Goal: Information Seeking & Learning: Learn about a topic

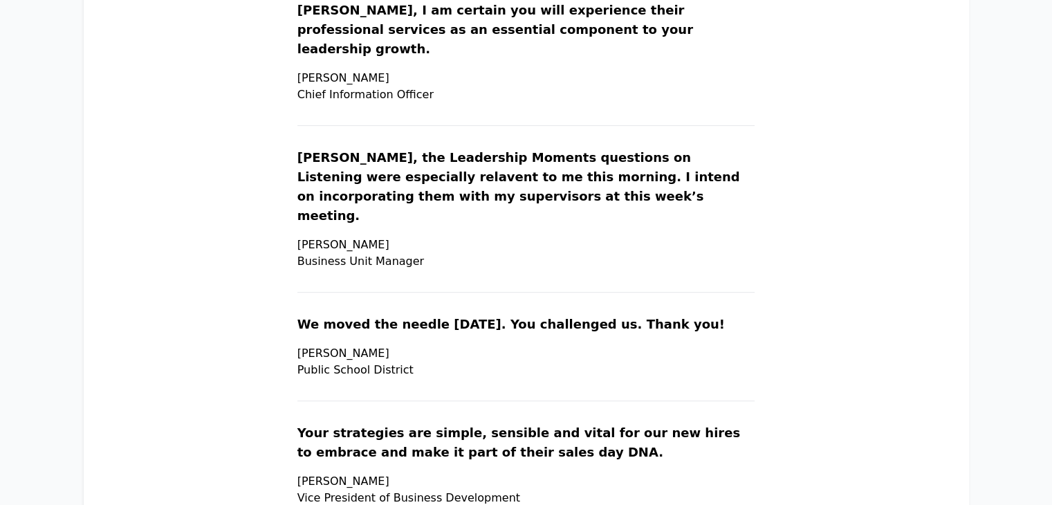
scroll to position [620, 0]
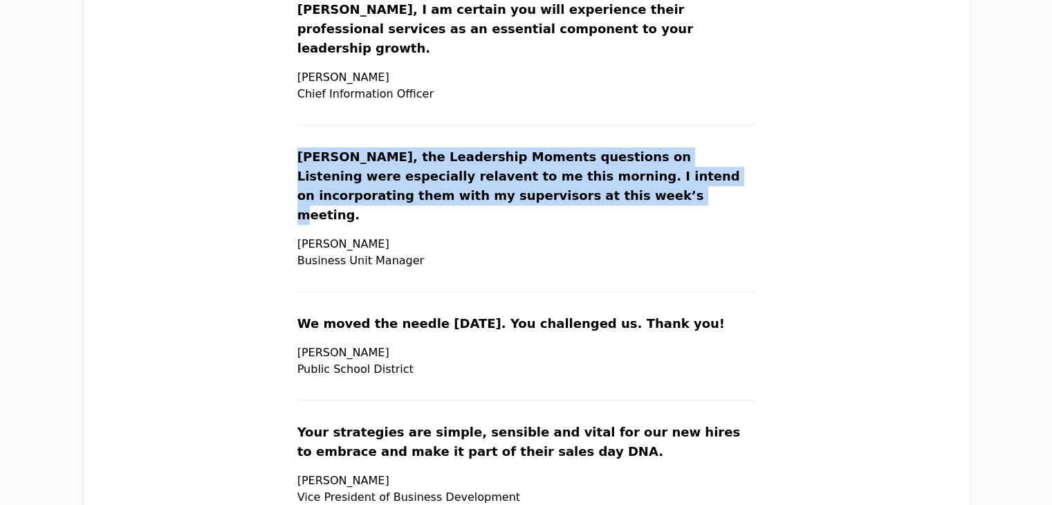
drag, startPoint x: 331, startPoint y: 136, endPoint x: 637, endPoint y: 178, distance: 309.5
copy p "[PERSON_NAME], the Leadership Moments questions on Listening were especially re…"
drag, startPoint x: 332, startPoint y: 205, endPoint x: 479, endPoint y: 232, distance: 149.0
click at [479, 232] on section "[PERSON_NAME], the Leadership Moments questions on Listening were especially re…" at bounding box center [526, 219] width 458 height 145
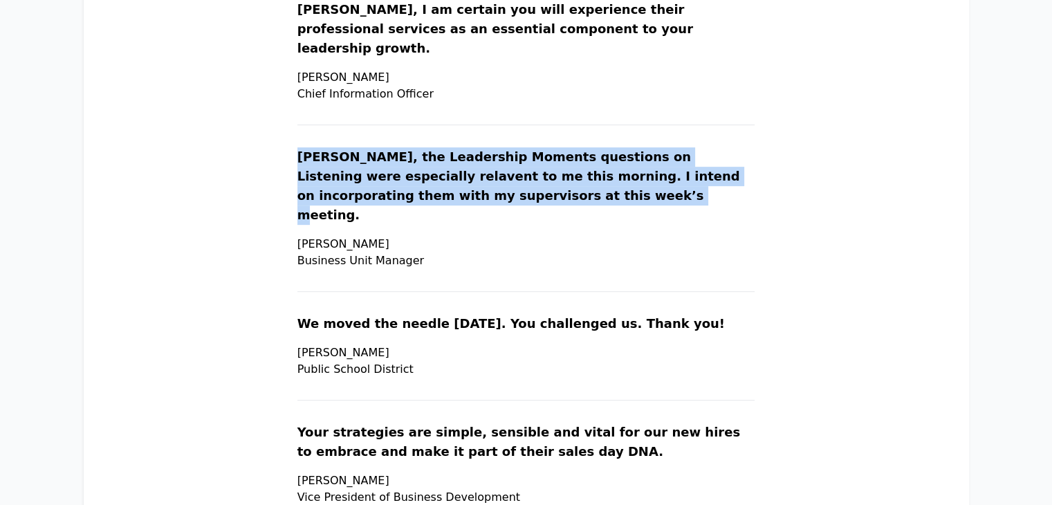
copy p "[PERSON_NAME] Business Unit Manager"
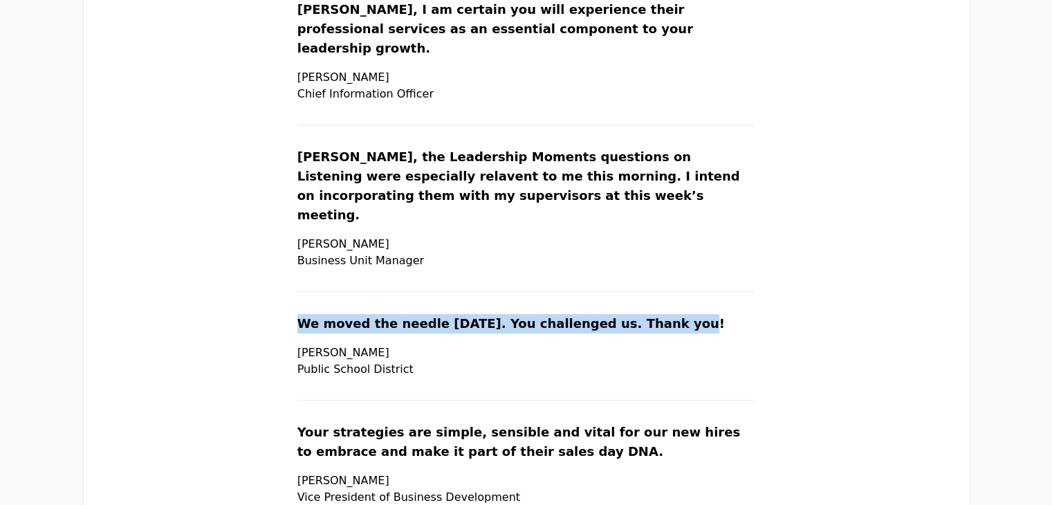
drag, startPoint x: 333, startPoint y: 282, endPoint x: 723, endPoint y: 285, distance: 389.5
copy p "We moved the needle [DATE]. You challenged us. Thank you!"
drag, startPoint x: 335, startPoint y: 315, endPoint x: 459, endPoint y: 336, distance: 125.6
click at [459, 345] on p "[PERSON_NAME] Public School District" at bounding box center [526, 361] width 458 height 33
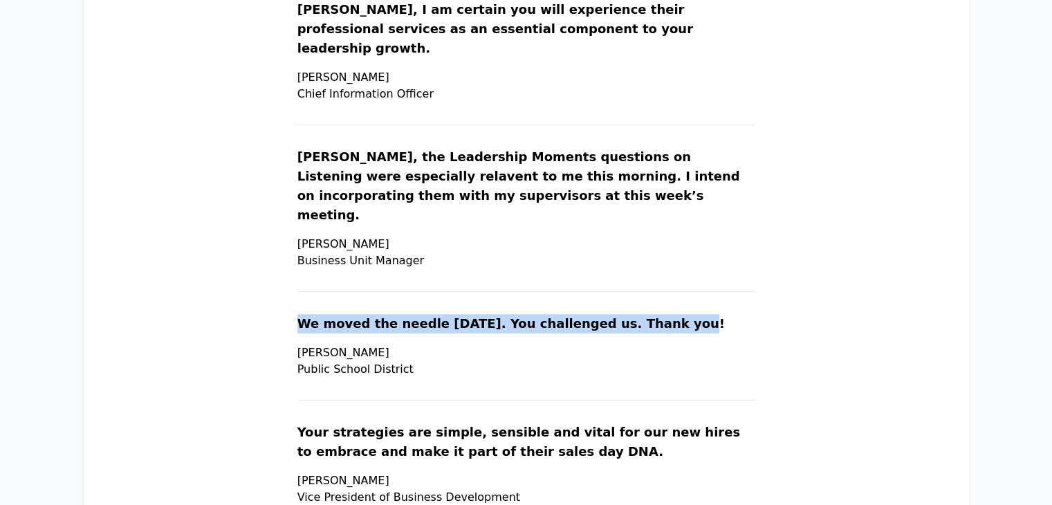
drag, startPoint x: 329, startPoint y: 313, endPoint x: 471, endPoint y: 349, distance: 146.2
copy p "[PERSON_NAME][GEOGRAPHIC_DATA]"
